Goal: Check status

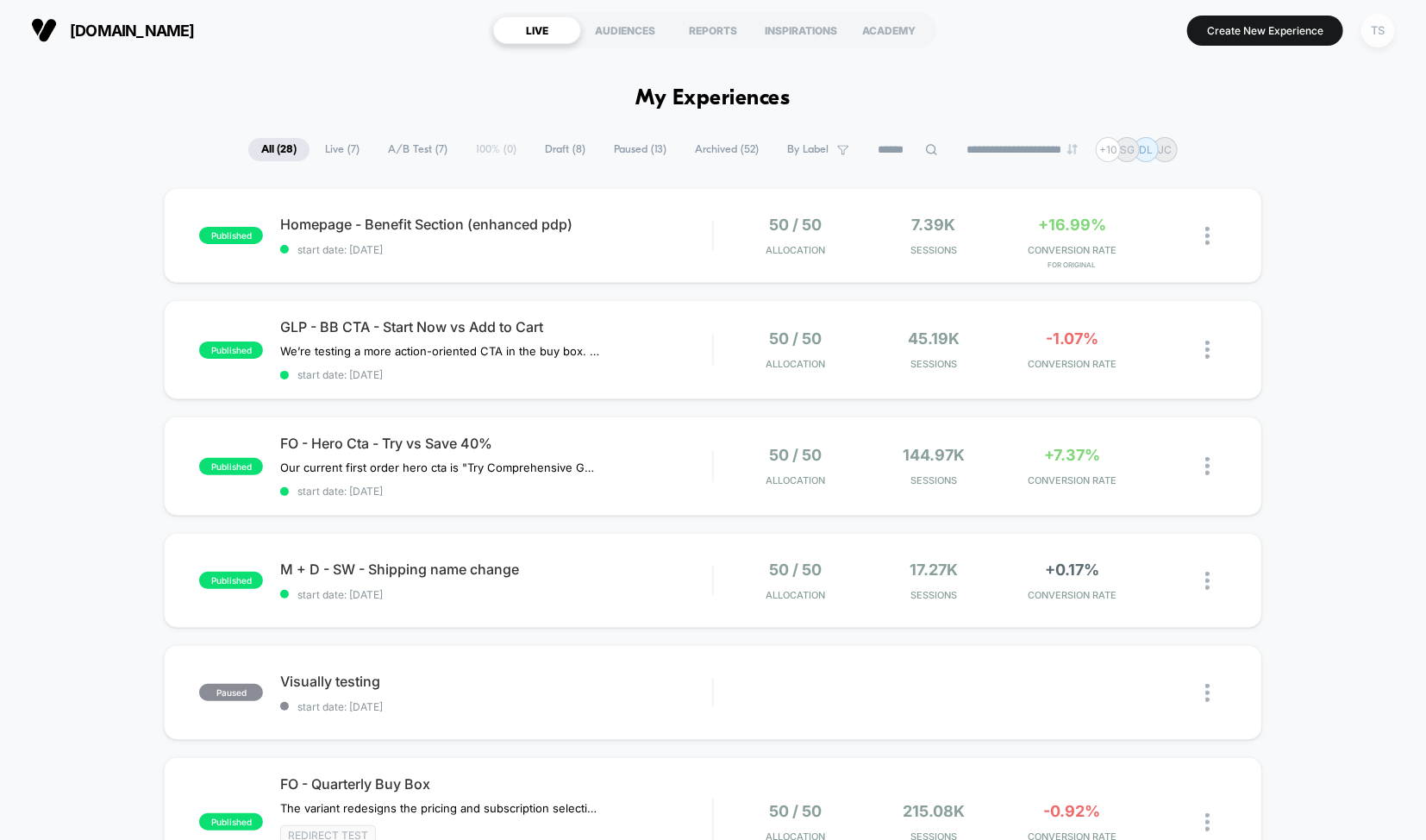
click at [1386, 41] on div "TS" at bounding box center [1378, 30] width 34 height 34
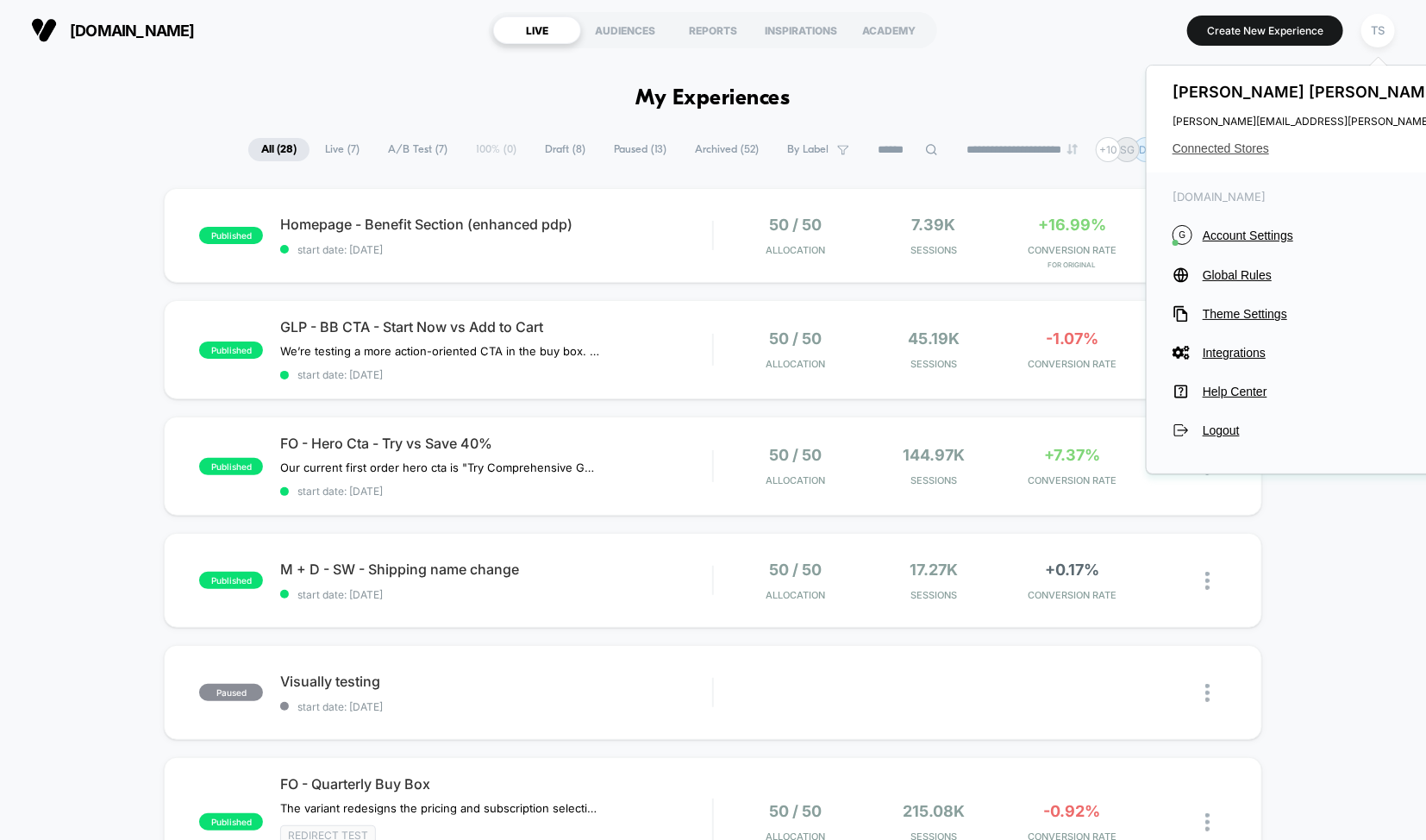
click at [1230, 149] on span "Connected Stores" at bounding box center [1343, 148] width 342 height 14
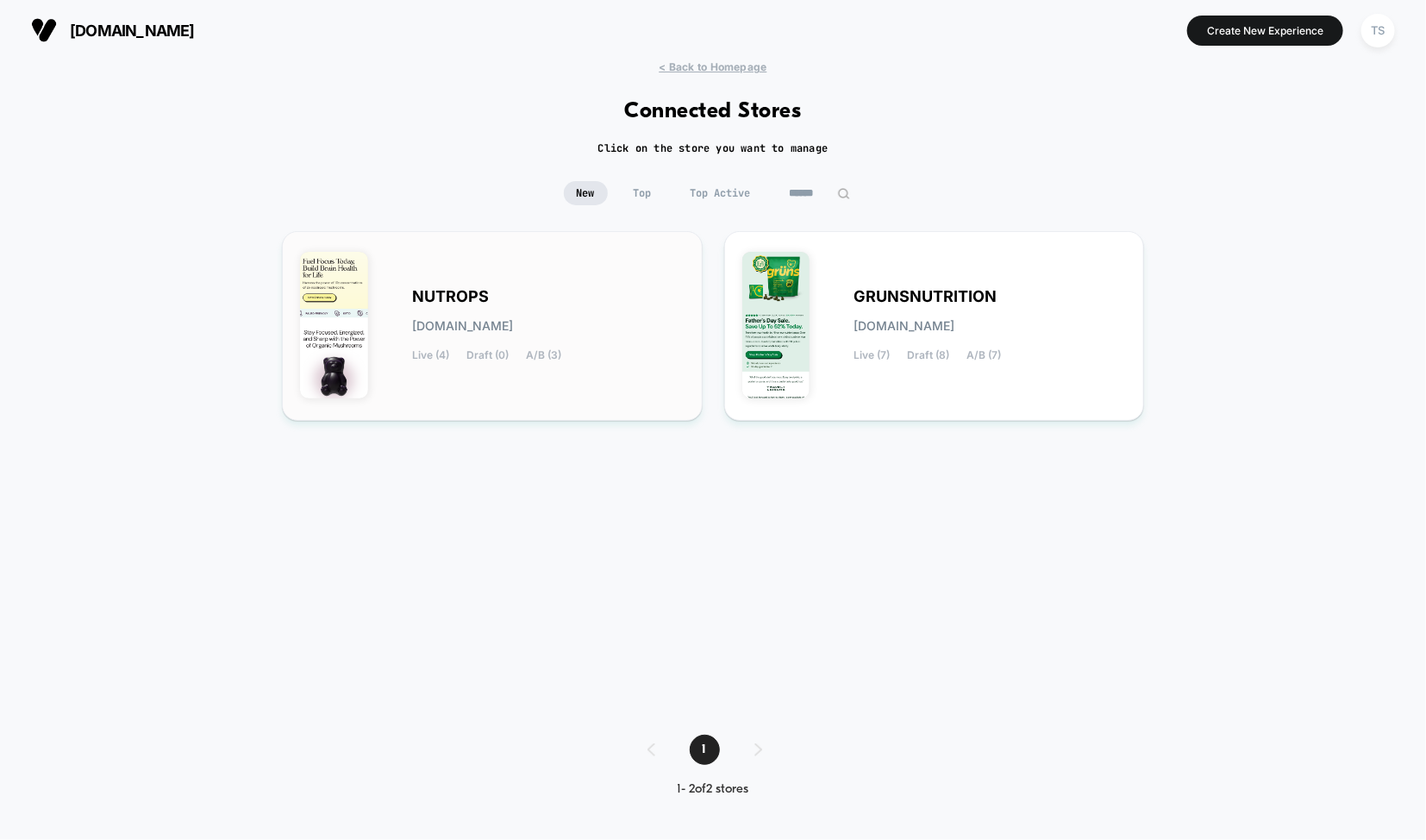
click at [548, 310] on div "NUTROPS [DOMAIN_NAME] Live (4) Draft (0) A/B (3)" at bounding box center [548, 326] width 272 height 71
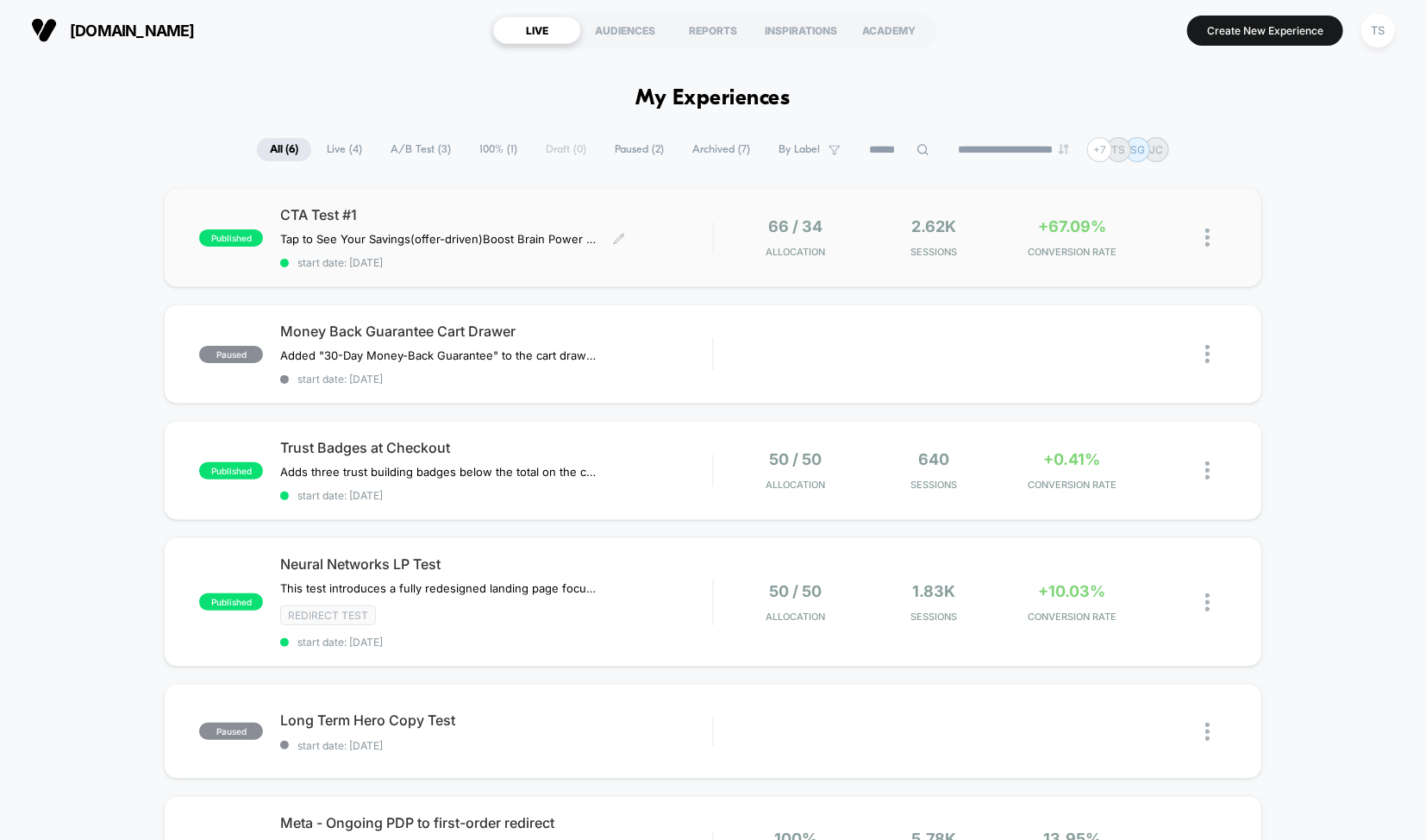
click at [477, 210] on span "CTA Test #1" at bounding box center [496, 215] width 432 height 17
